Goal: Information Seeking & Learning: Compare options

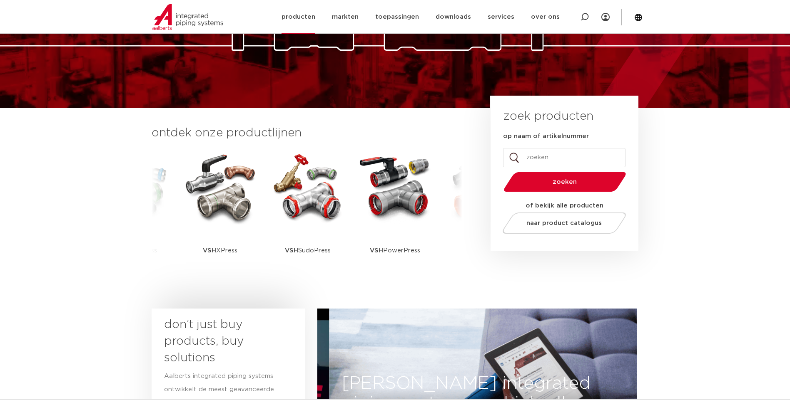
click at [310, 19] on link "producten" at bounding box center [298, 17] width 34 height 34
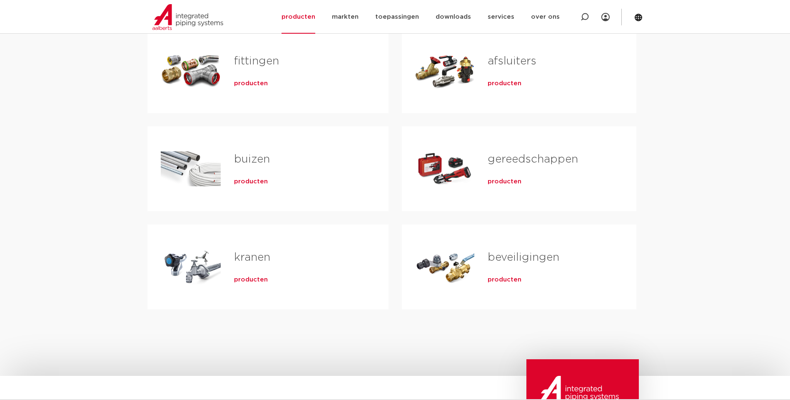
scroll to position [138, 0]
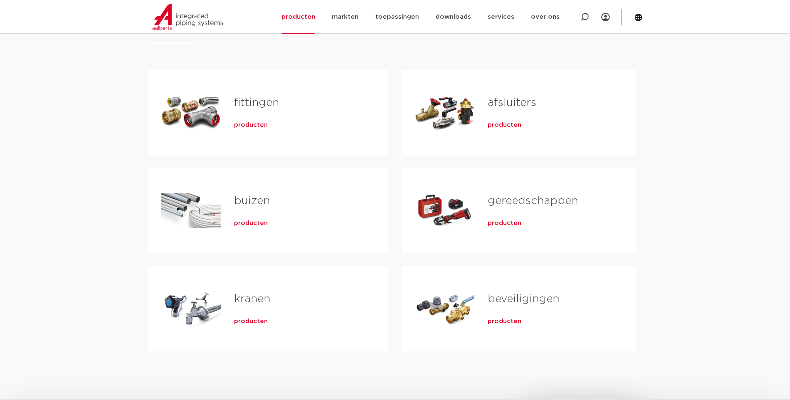
click at [512, 229] on div "gereedschappen producten" at bounding box center [548, 210] width 148 height 58
click at [517, 203] on link "gereedschappen" at bounding box center [532, 201] width 90 height 11
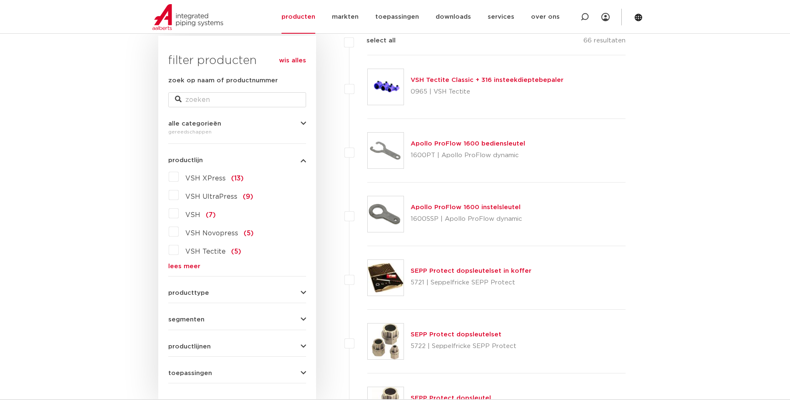
scroll to position [166, 0]
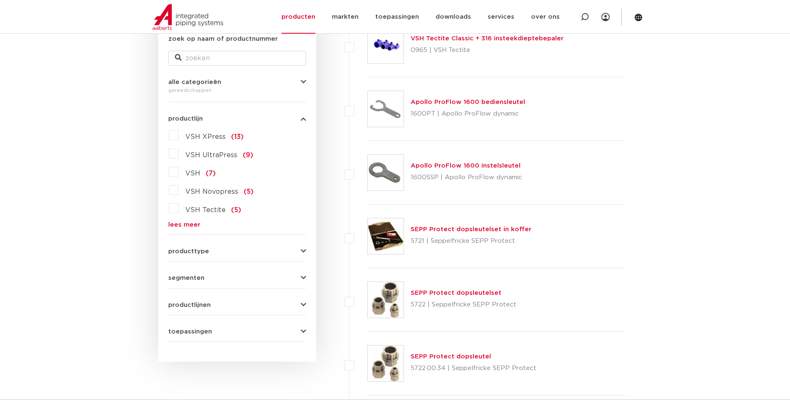
click at [301, 250] on icon "button" at bounding box center [303, 251] width 5 height 6
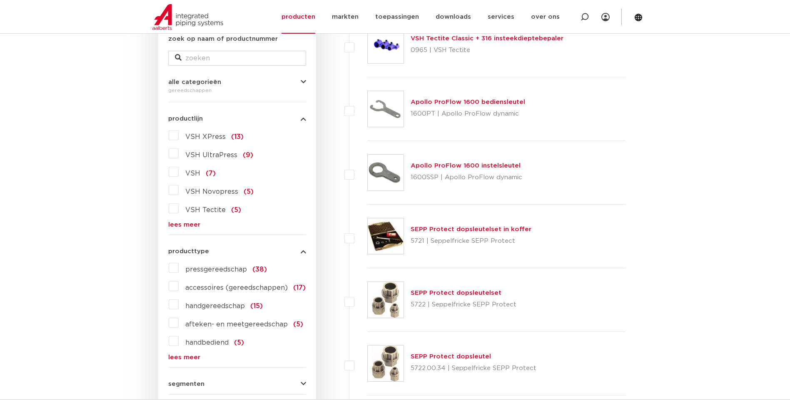
click at [301, 250] on icon "button" at bounding box center [303, 251] width 5 height 6
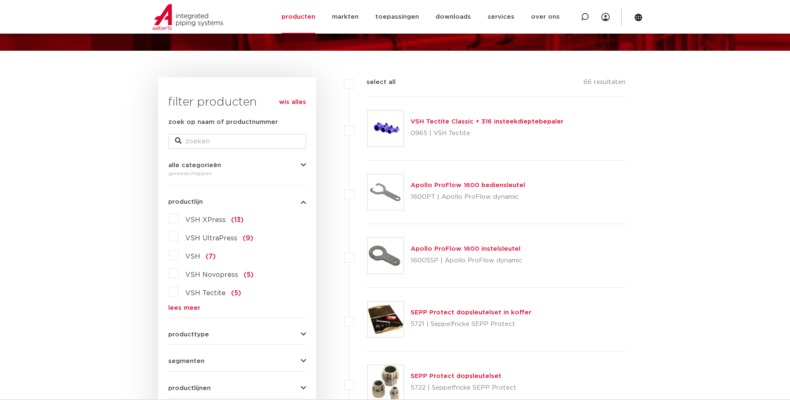
scroll to position [42, 0]
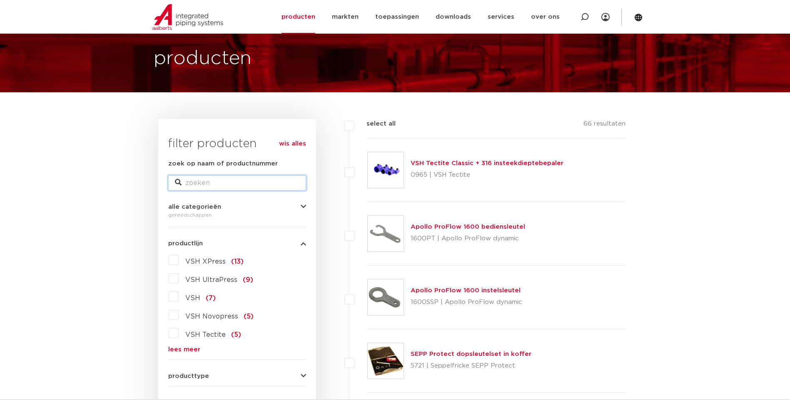
click at [213, 185] on input "zoek op naam of productnummer" at bounding box center [237, 183] width 138 height 15
type input "powerpress"
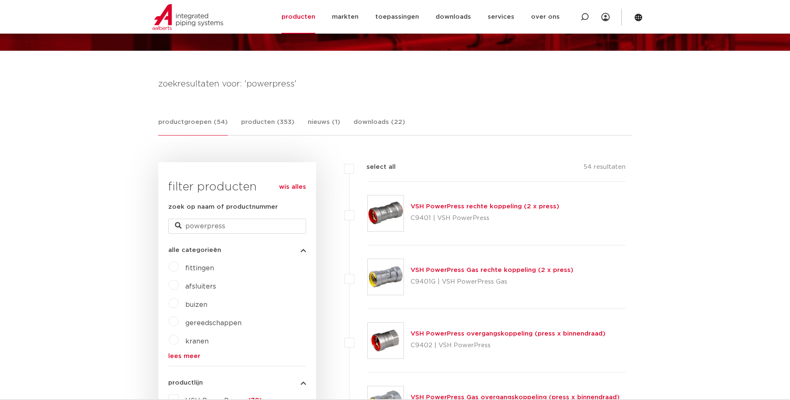
scroll to position [166, 0]
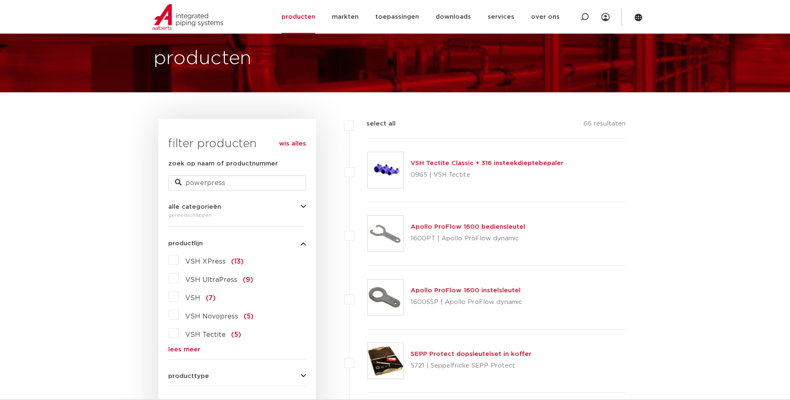
click at [247, 280] on span "(9)" at bounding box center [248, 280] width 10 height 7
click at [0, 0] on input "VSH UltraPress (9)" at bounding box center [0, 0] width 0 height 0
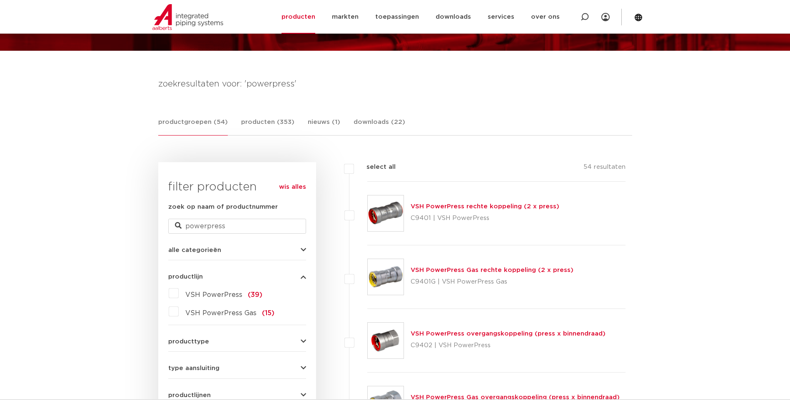
scroll to position [125, 0]
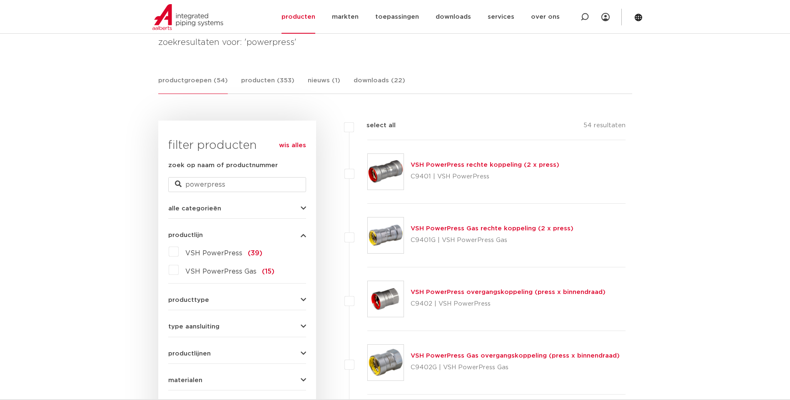
click at [229, 252] on span "VSH PowerPress" at bounding box center [213, 253] width 57 height 7
click at [0, 0] on input "VSH PowerPress (39)" at bounding box center [0, 0] width 0 height 0
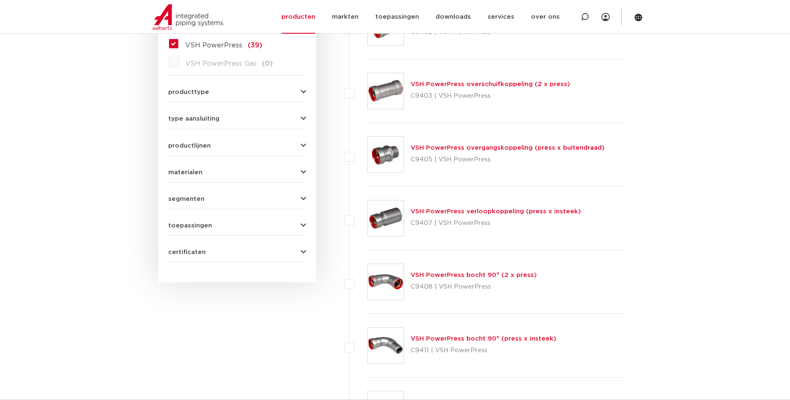
scroll to position [208, 0]
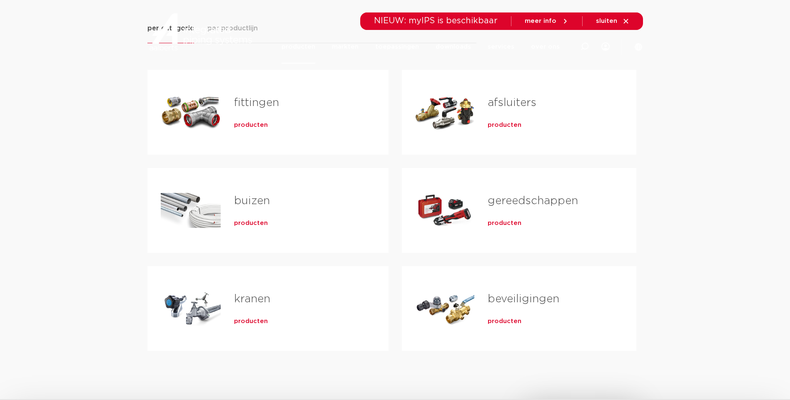
click at [502, 201] on link "gereedschappen" at bounding box center [532, 201] width 90 height 11
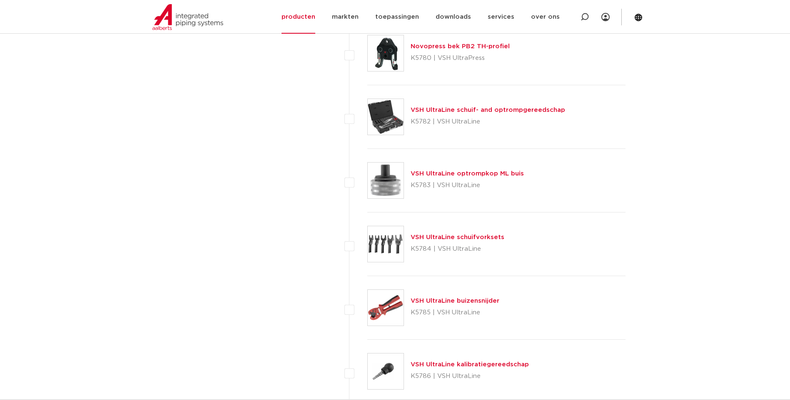
scroll to position [1540, 0]
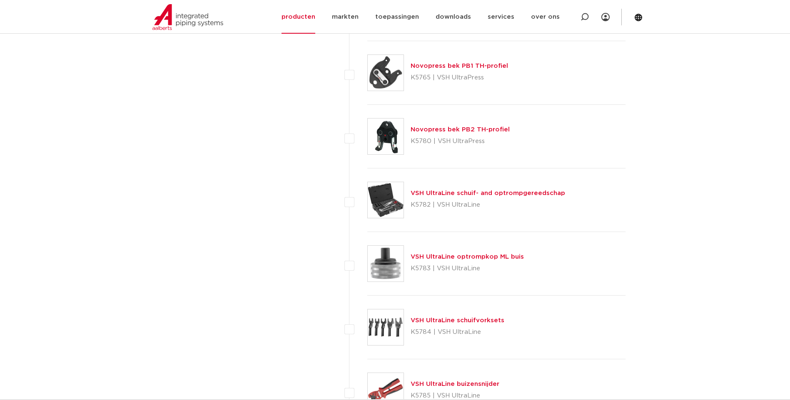
click at [459, 133] on link "Novopress bek PB2 TH-profiel" at bounding box center [459, 130] width 99 height 6
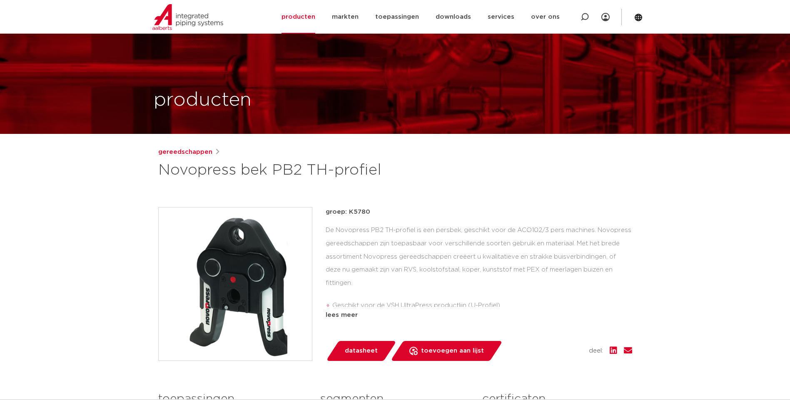
scroll to position [83, 0]
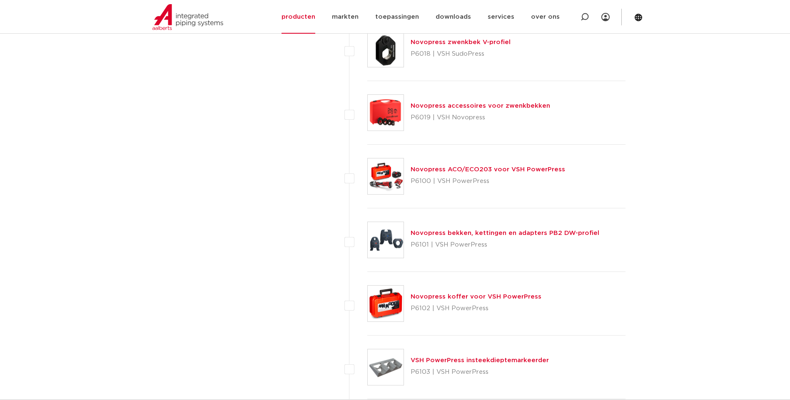
scroll to position [3496, 0]
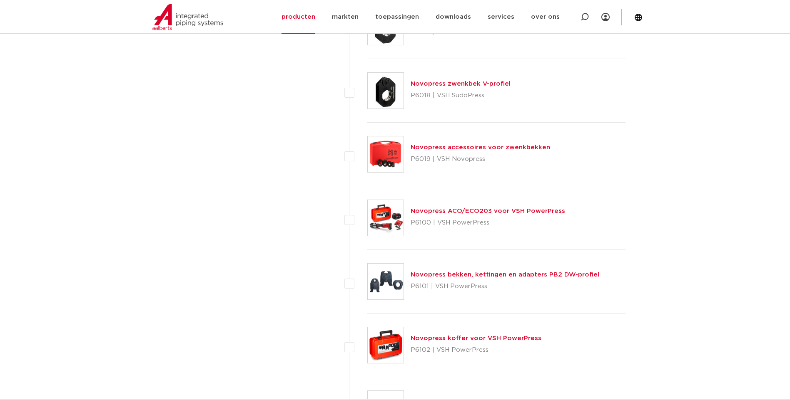
click at [385, 281] on img at bounding box center [386, 282] width 36 height 36
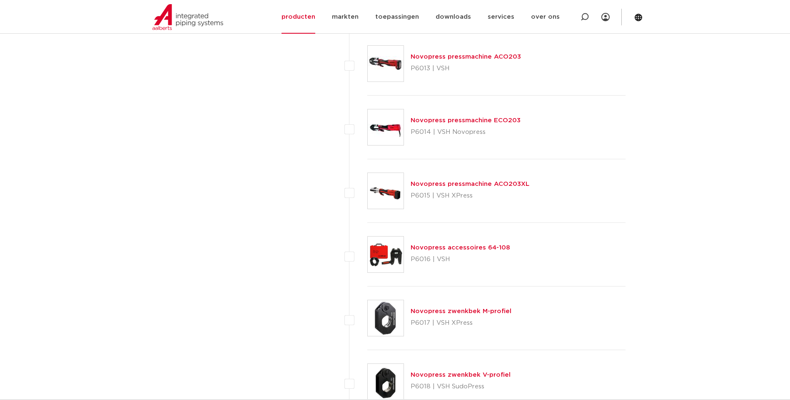
scroll to position [3163, 0]
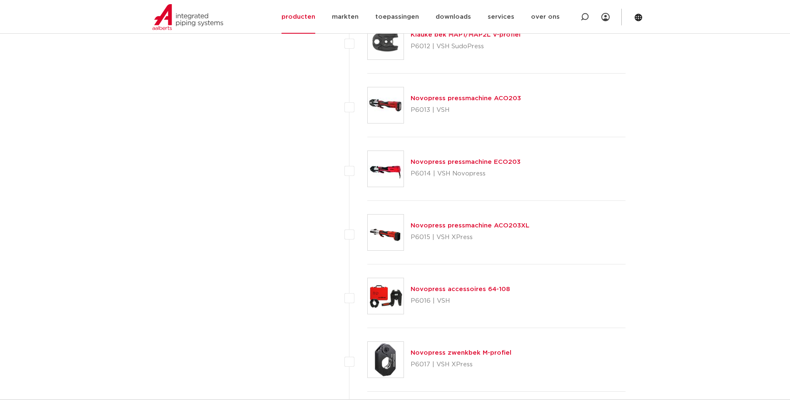
click at [392, 298] on img at bounding box center [386, 296] width 36 height 36
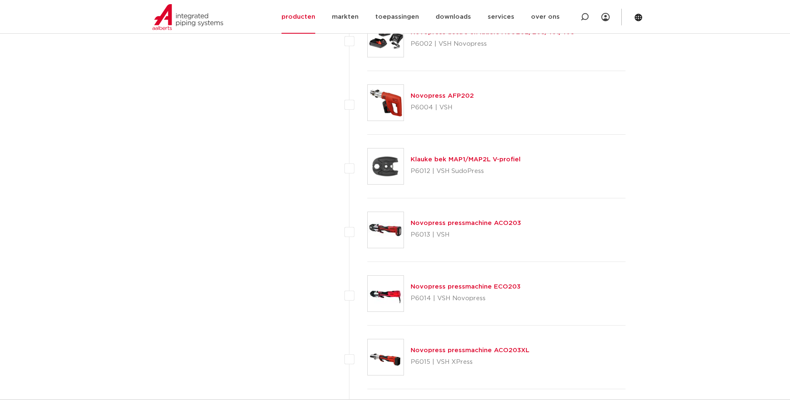
click at [382, 231] on img at bounding box center [386, 230] width 36 height 36
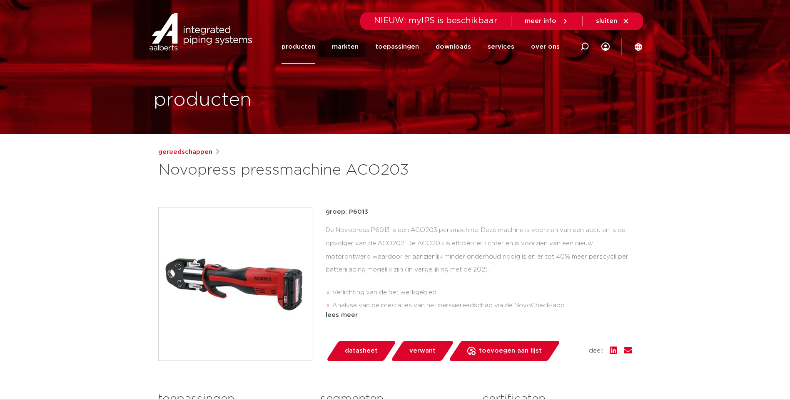
click at [230, 292] on img at bounding box center [235, 284] width 153 height 153
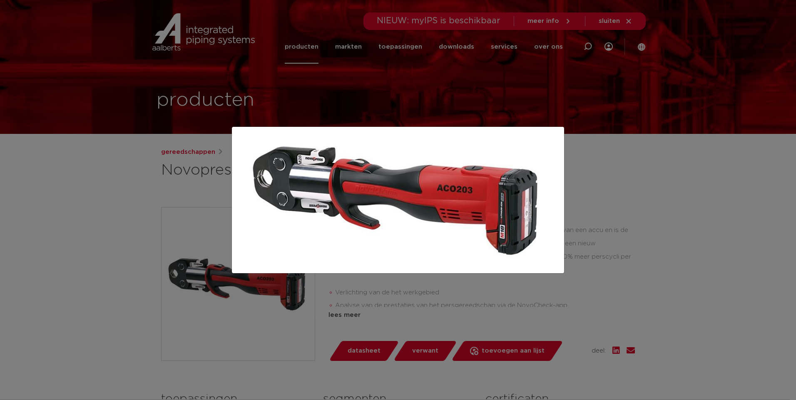
click at [222, 332] on div at bounding box center [398, 200] width 796 height 400
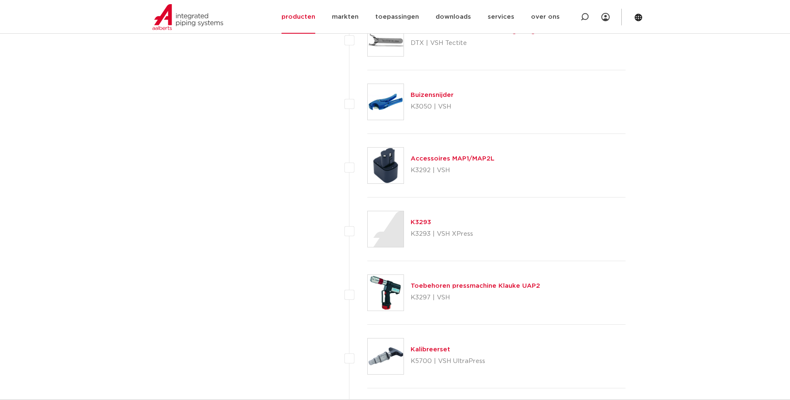
scroll to position [791, 0]
